Goal: Transaction & Acquisition: Purchase product/service

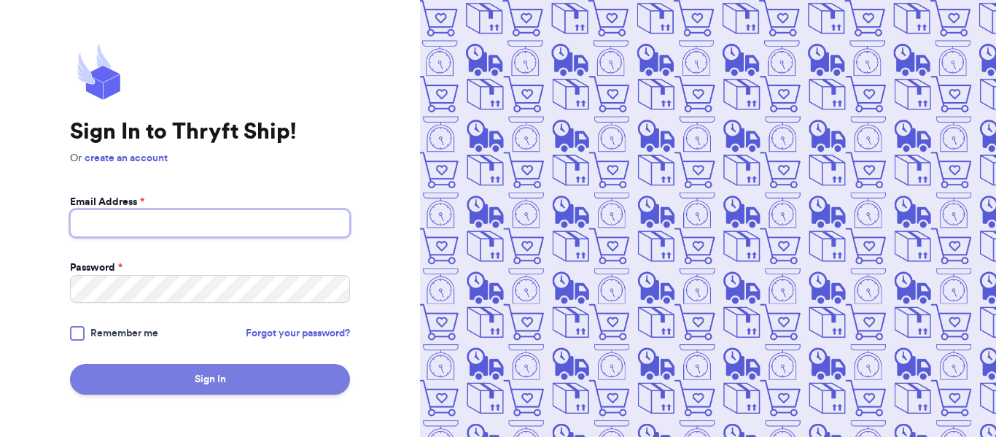
type input "[EMAIL_ADDRESS][DOMAIN_NAME]"
click at [244, 373] on button "Sign In" at bounding box center [210, 379] width 280 height 31
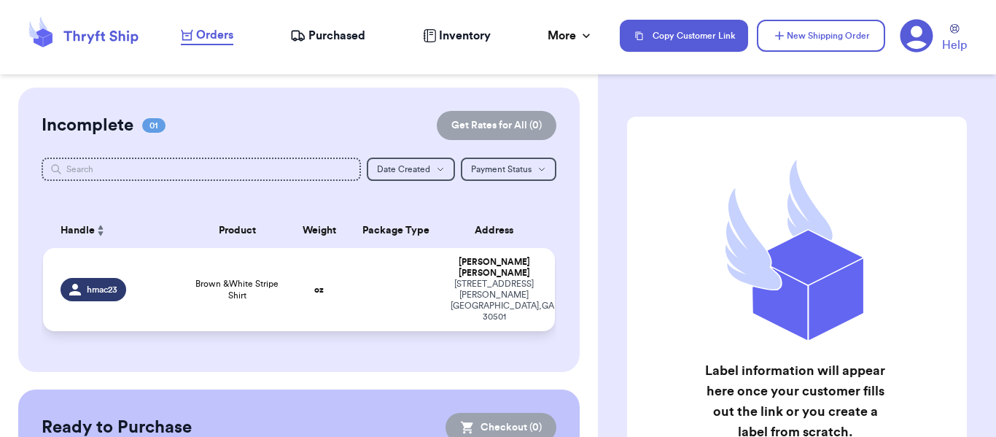
click at [233, 284] on span "Brown &White Stripe Shirt" at bounding box center [237, 289] width 85 height 23
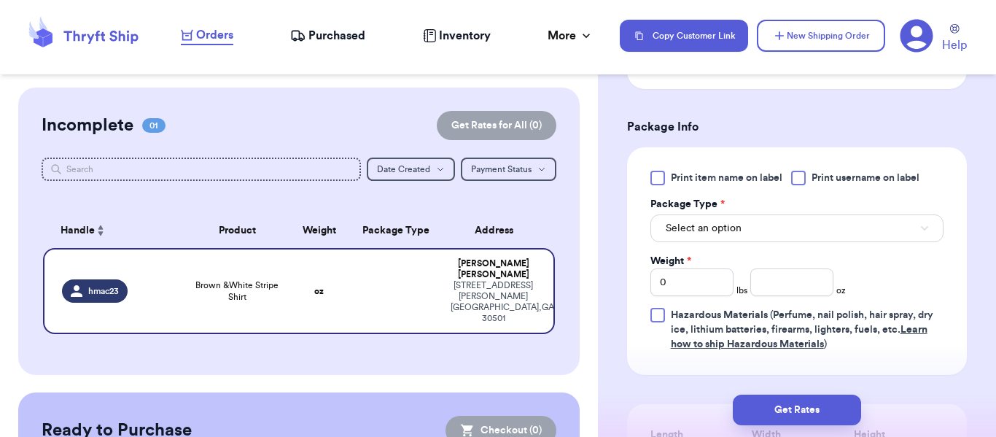
scroll to position [657, 0]
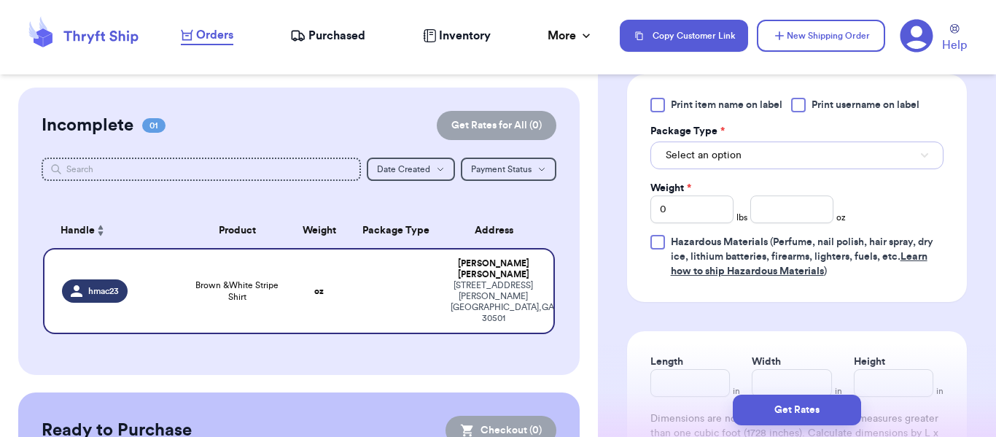
click at [735, 163] on span "Select an option" at bounding box center [704, 155] width 76 height 15
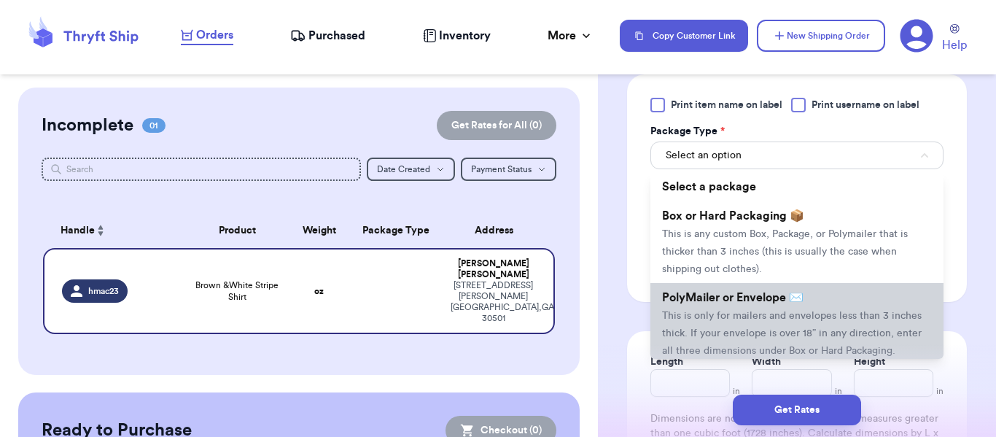
click at [719, 347] on span "This is only for mailers and envelopes less than 3 inches thick. If your envelo…" at bounding box center [792, 333] width 260 height 45
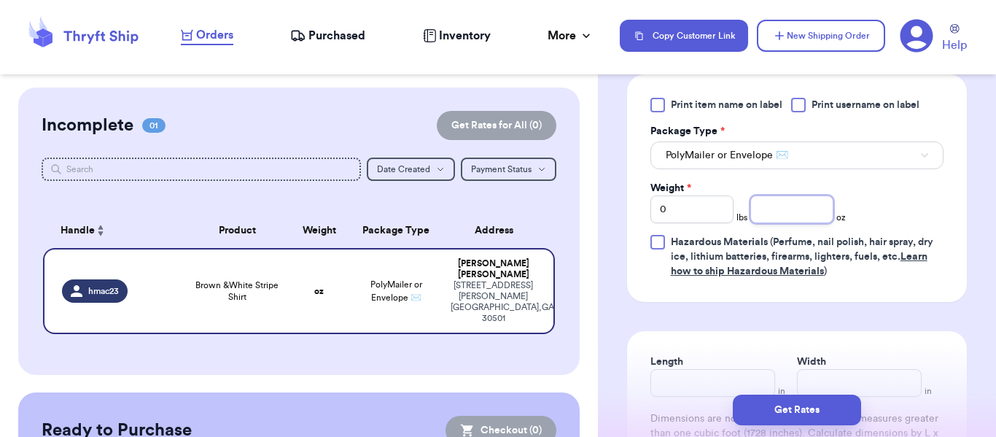
click at [755, 223] on input "number" at bounding box center [792, 210] width 83 height 28
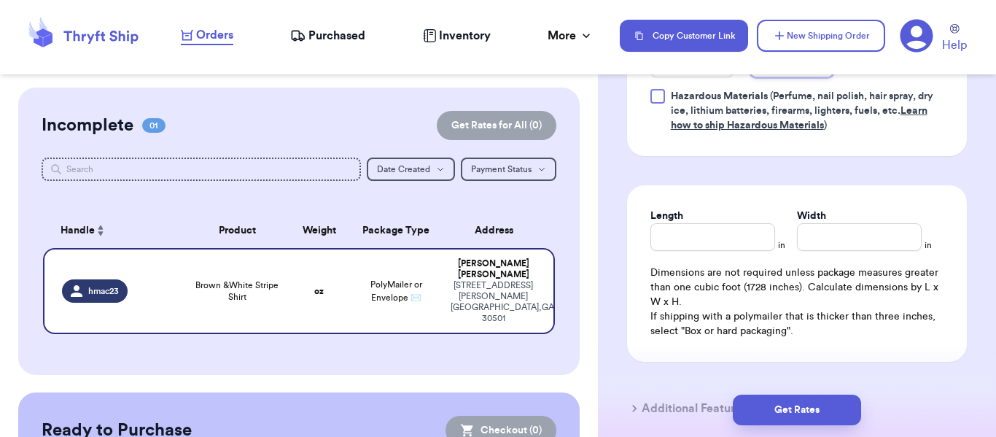
scroll to position [923, 0]
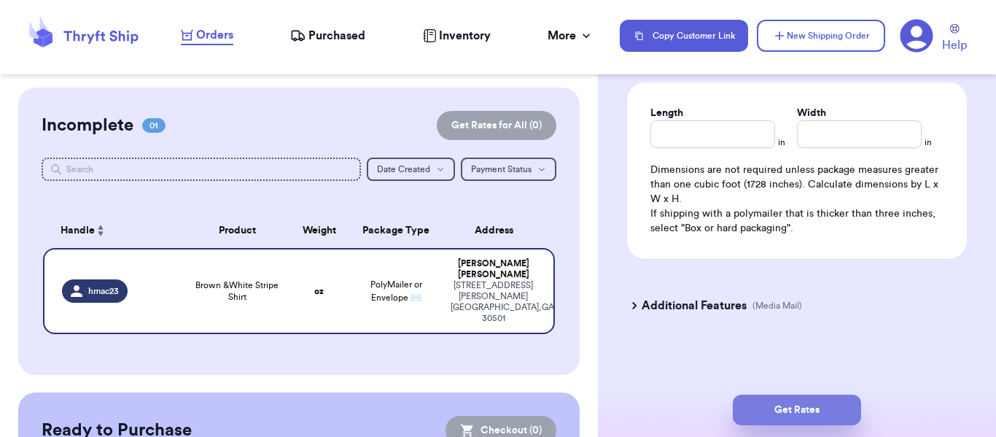
type input "10"
click at [835, 400] on button "Get Rates" at bounding box center [797, 410] width 128 height 31
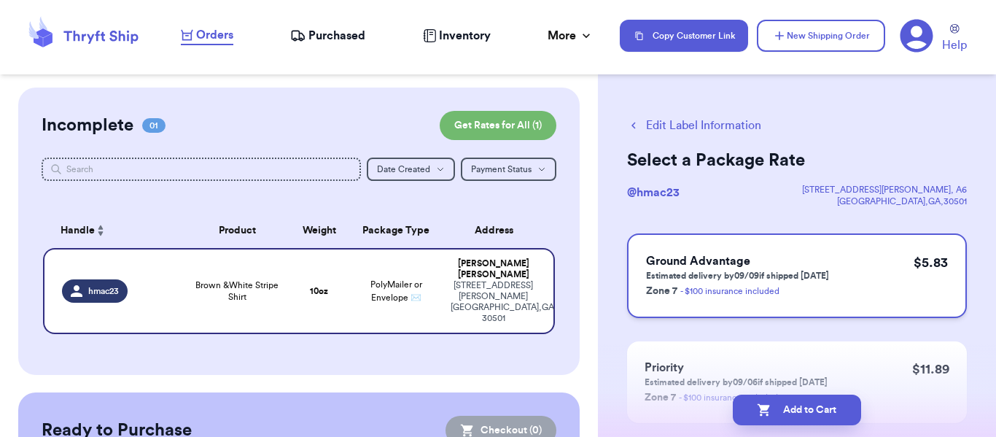
scroll to position [146, 0]
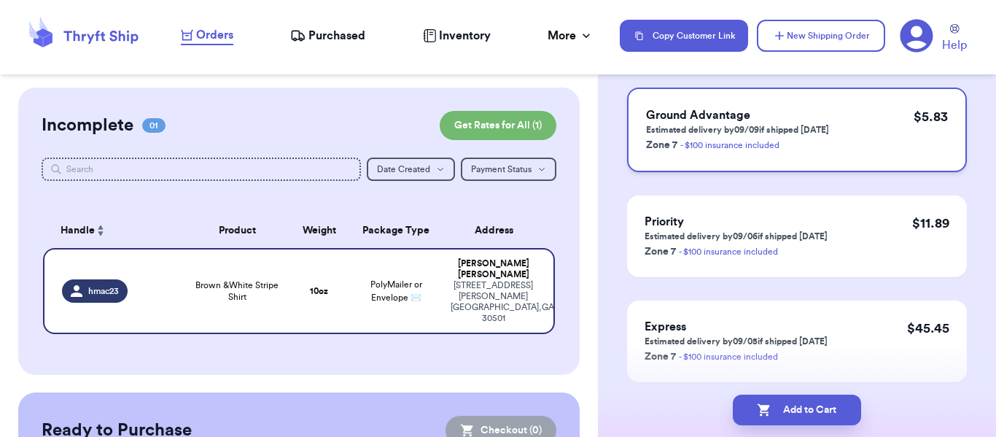
click at [832, 127] on div "Ground Advantage Estimated delivery by 09/09 if shipped [DATE] Zone 7 - $100 in…" at bounding box center [797, 130] width 340 height 85
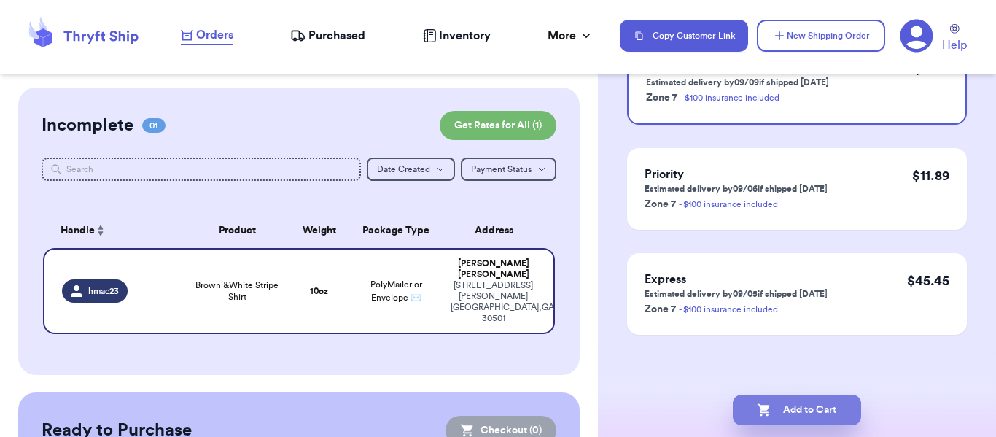
click at [795, 414] on button "Add to Cart" at bounding box center [797, 410] width 128 height 31
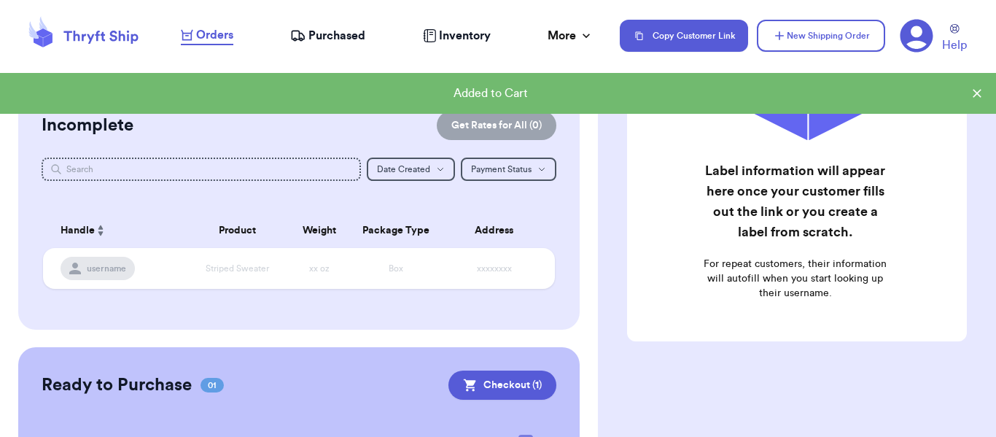
scroll to position [128, 0]
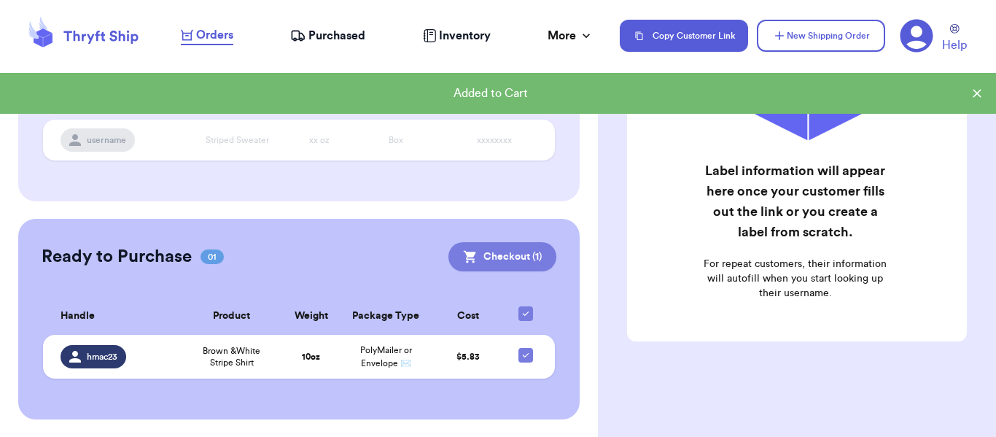
click at [504, 244] on button "Checkout ( 1 )" at bounding box center [503, 256] width 108 height 29
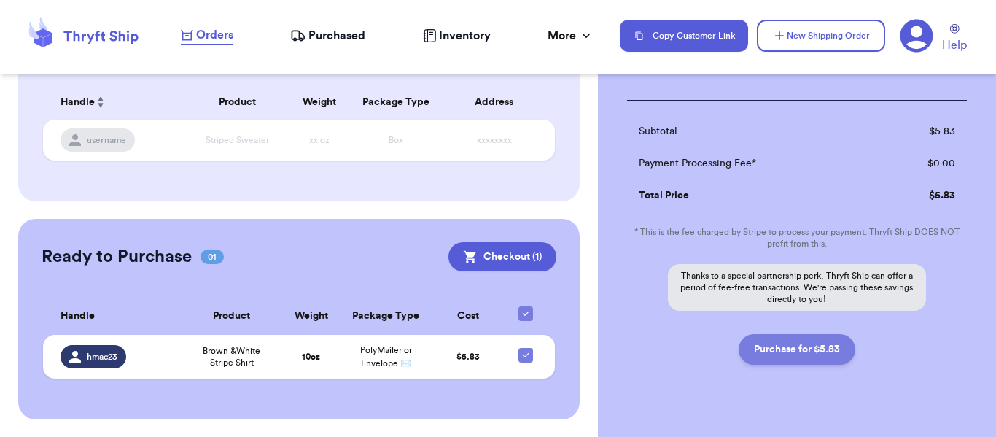
click at [772, 341] on button "Purchase for $5.83" at bounding box center [797, 349] width 117 height 31
checkbox input "false"
checkbox input "true"
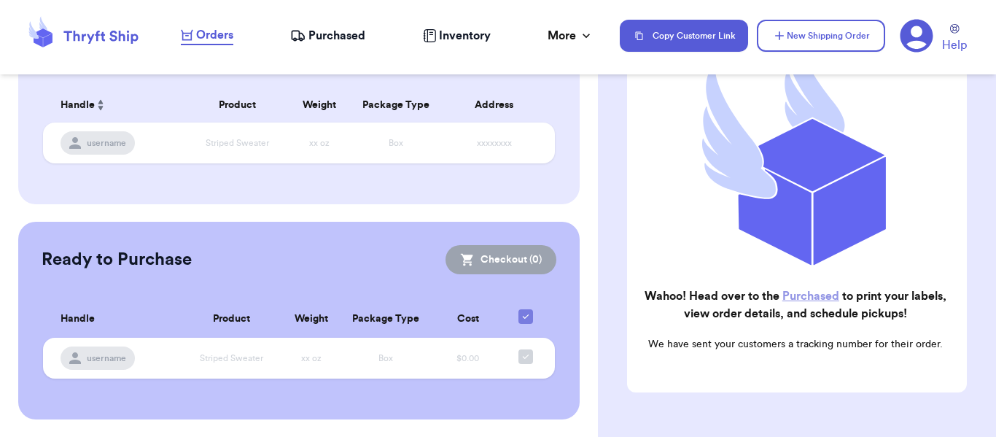
scroll to position [125, 0]
click at [333, 33] on span "Purchased" at bounding box center [337, 36] width 57 height 18
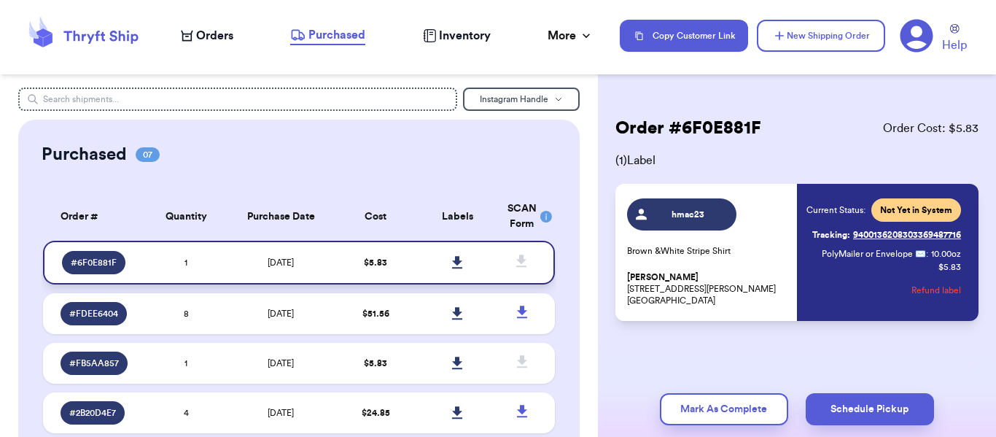
click at [452, 261] on icon at bounding box center [457, 262] width 10 height 12
